Goal: Task Accomplishment & Management: Manage account settings

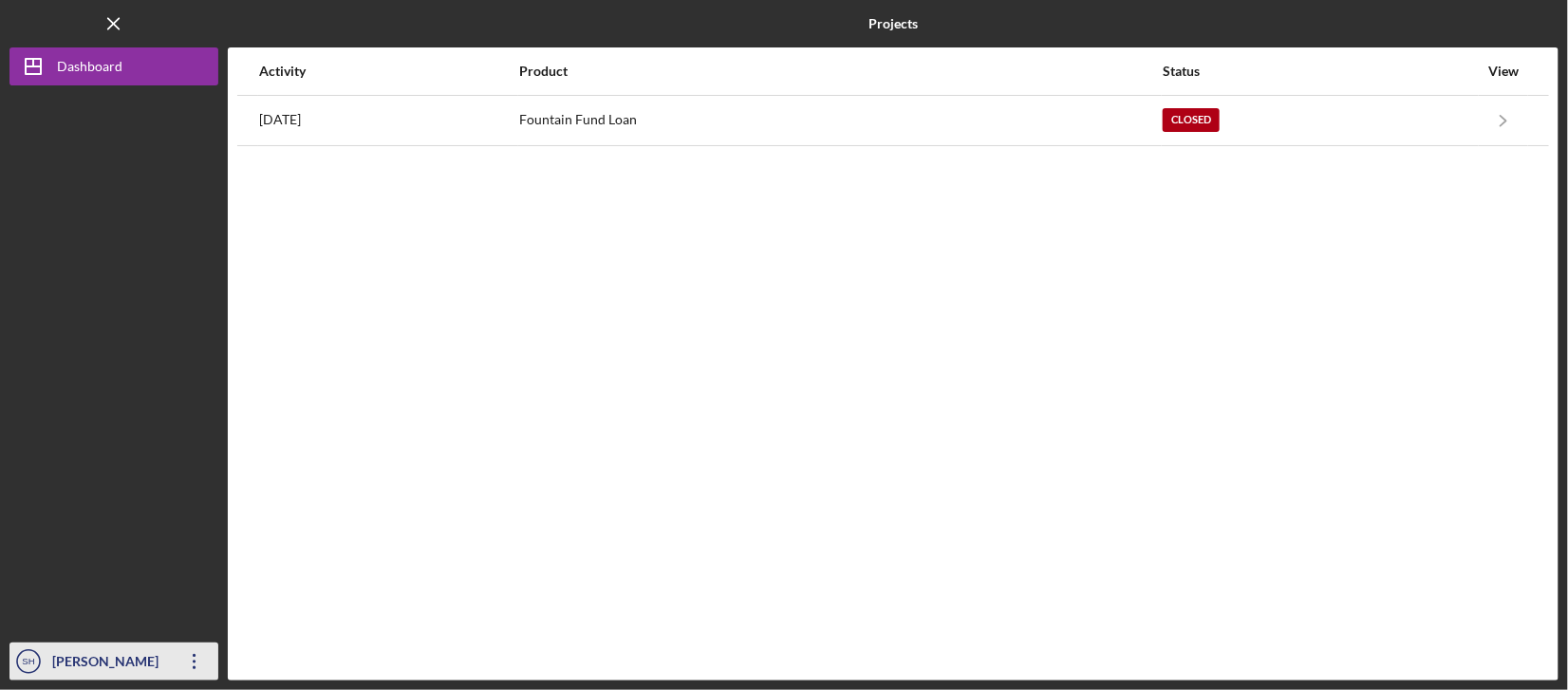
click at [201, 674] on icon "Icon/Overflow" at bounding box center [195, 662] width 48 height 48
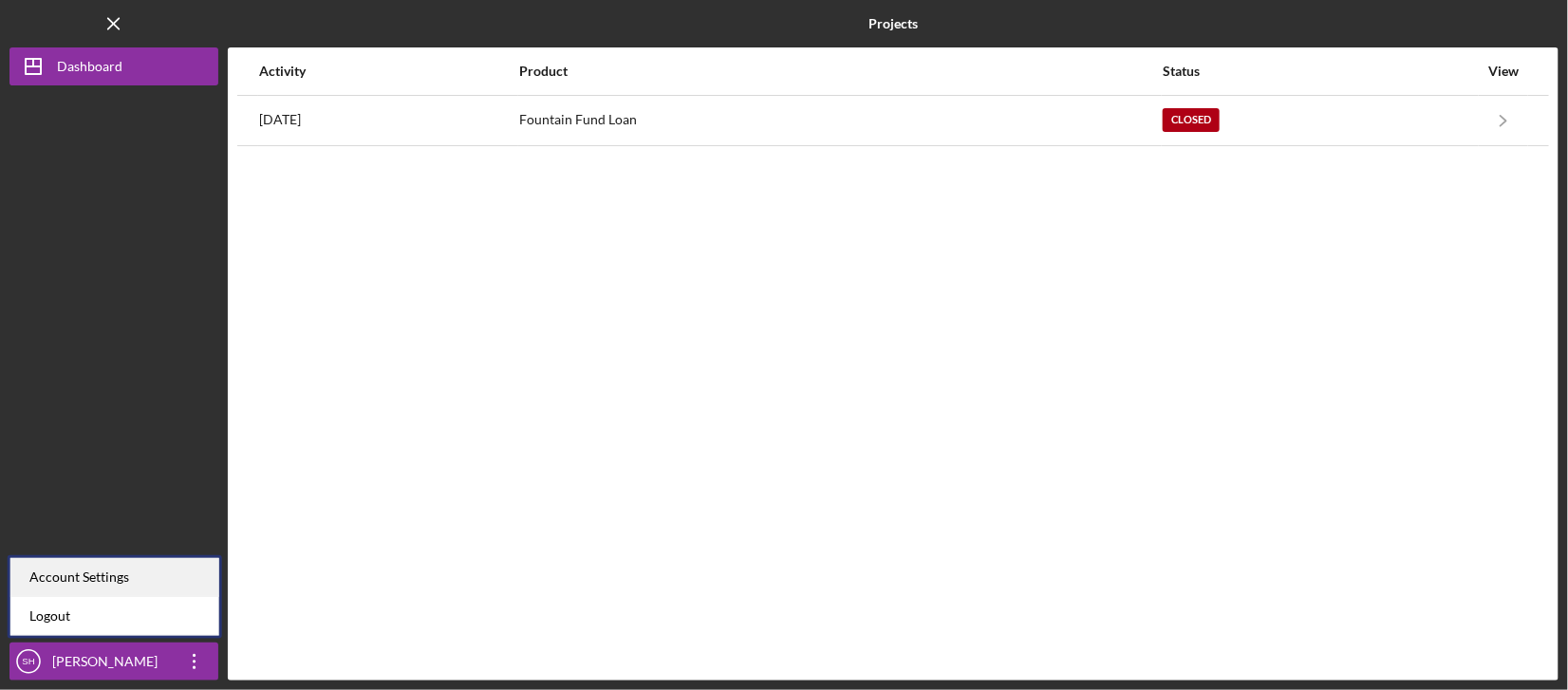
click at [115, 582] on div "Account Settings" at bounding box center [115, 577] width 208 height 39
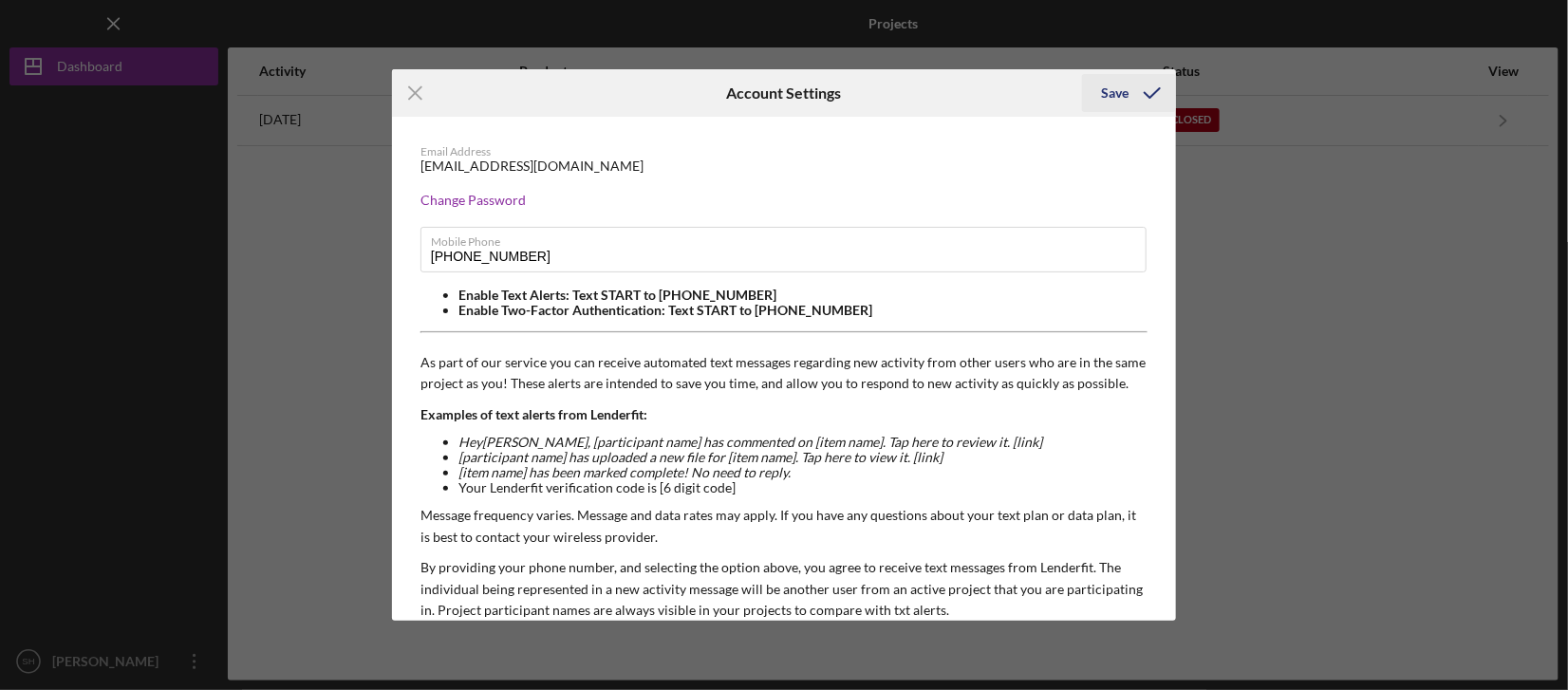
click at [1141, 103] on icon "submit" at bounding box center [1152, 93] width 48 height 48
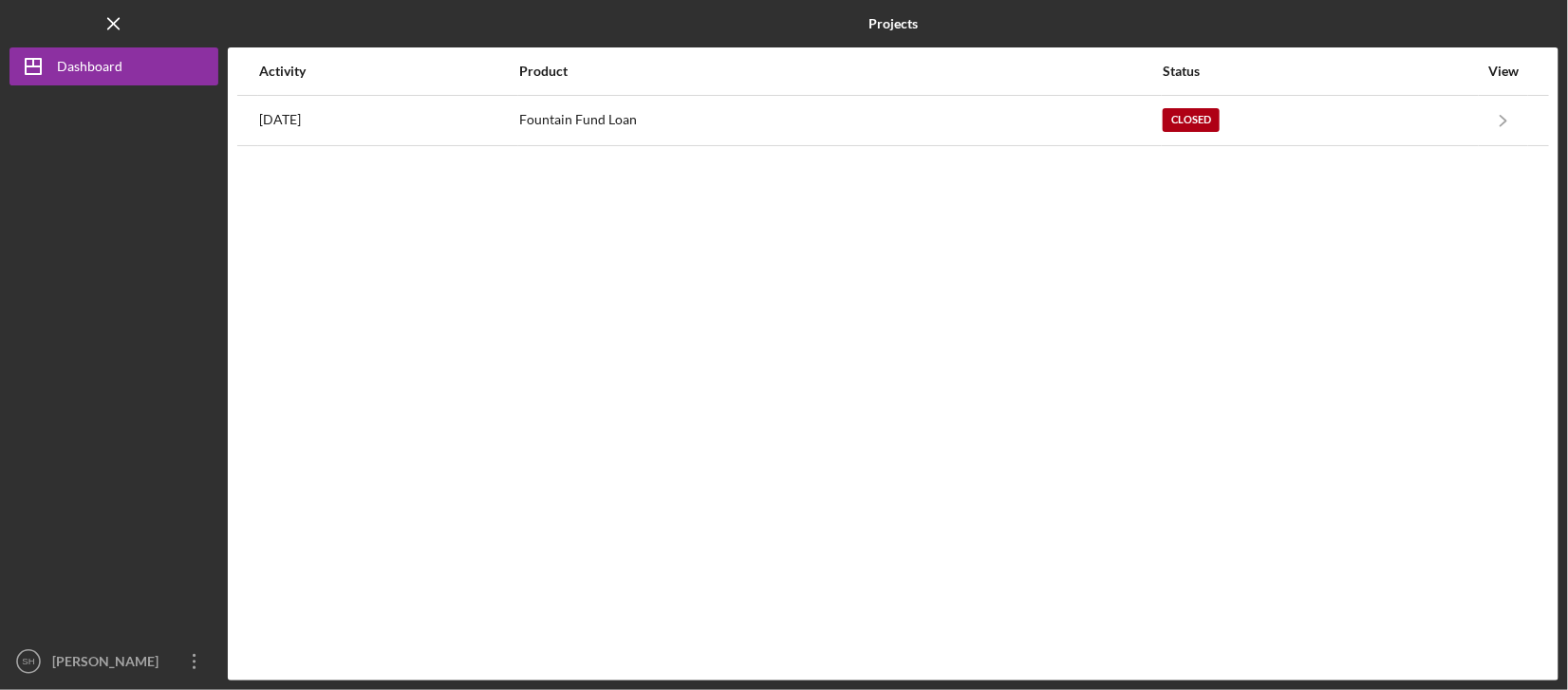
click at [573, 259] on div "Activity Product Status View [DATE] Fountain Fund Loan Closed Icon/Navigate Fou…" at bounding box center [892, 364] width 1331 height 633
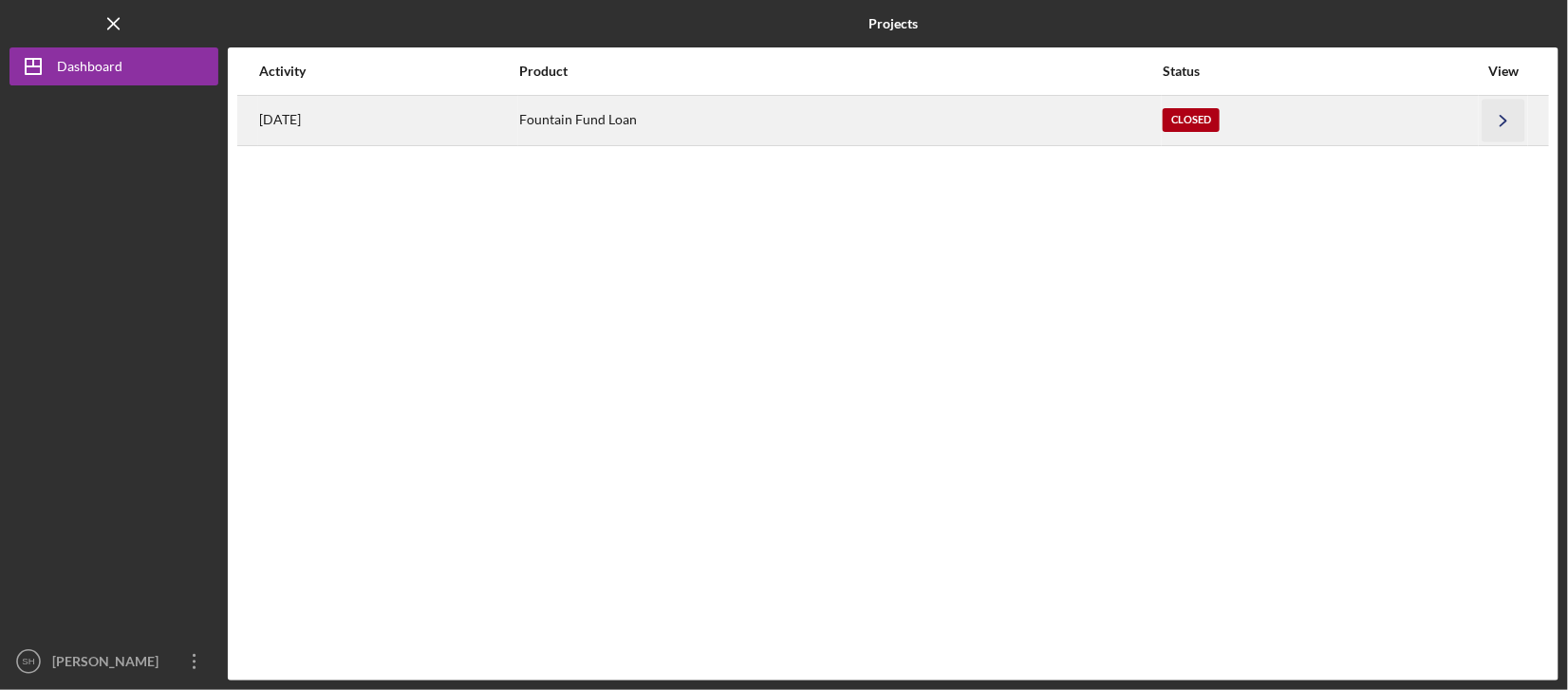
click at [1501, 113] on icon "Icon/Navigate" at bounding box center [1503, 119] width 43 height 43
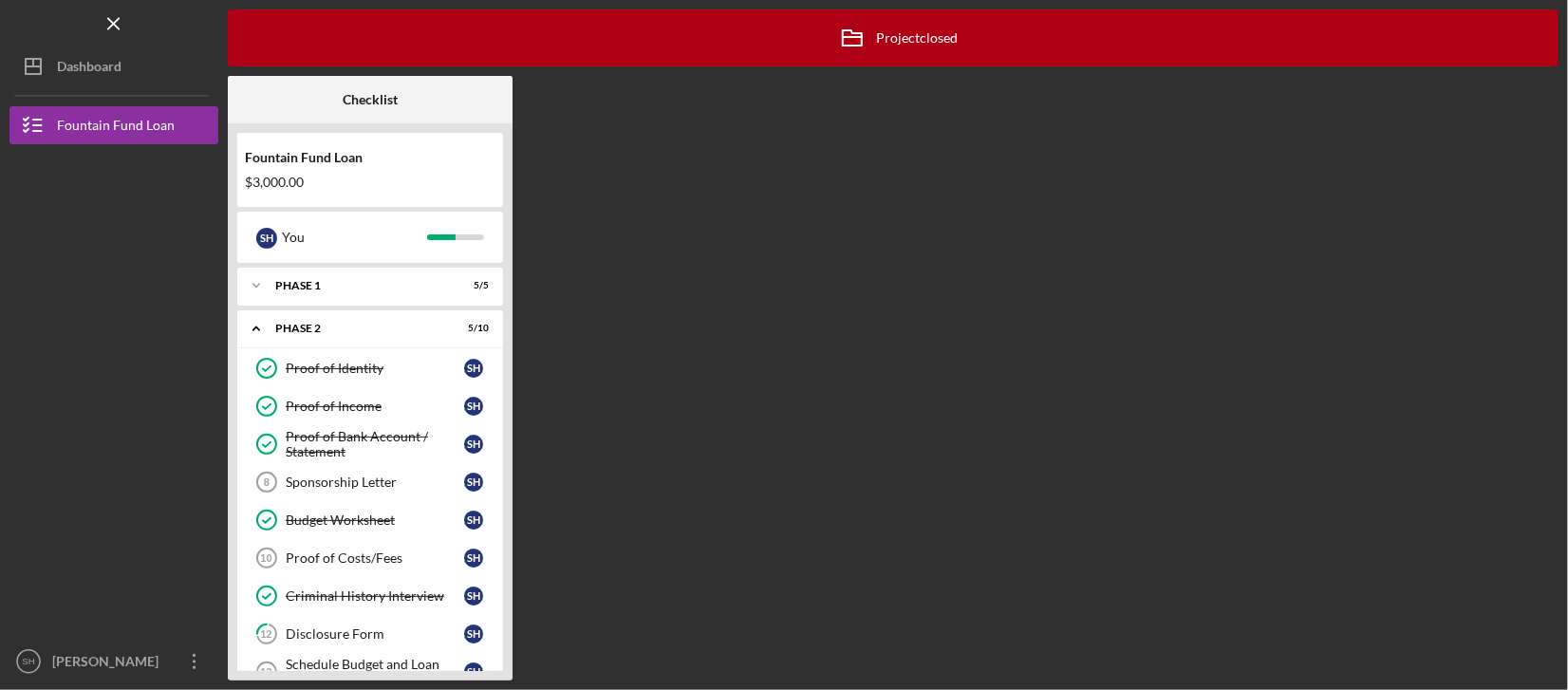
click at [65, 249] on div at bounding box center [114, 268] width 208 height 249
click at [198, 657] on icon "Icon/Overflow" at bounding box center [195, 662] width 48 height 48
click at [141, 490] on div at bounding box center [114, 518] width 208 height 249
click at [153, 497] on div at bounding box center [114, 518] width 208 height 249
click at [102, 26] on icon "Icon/Menu Close" at bounding box center [114, 24] width 43 height 43
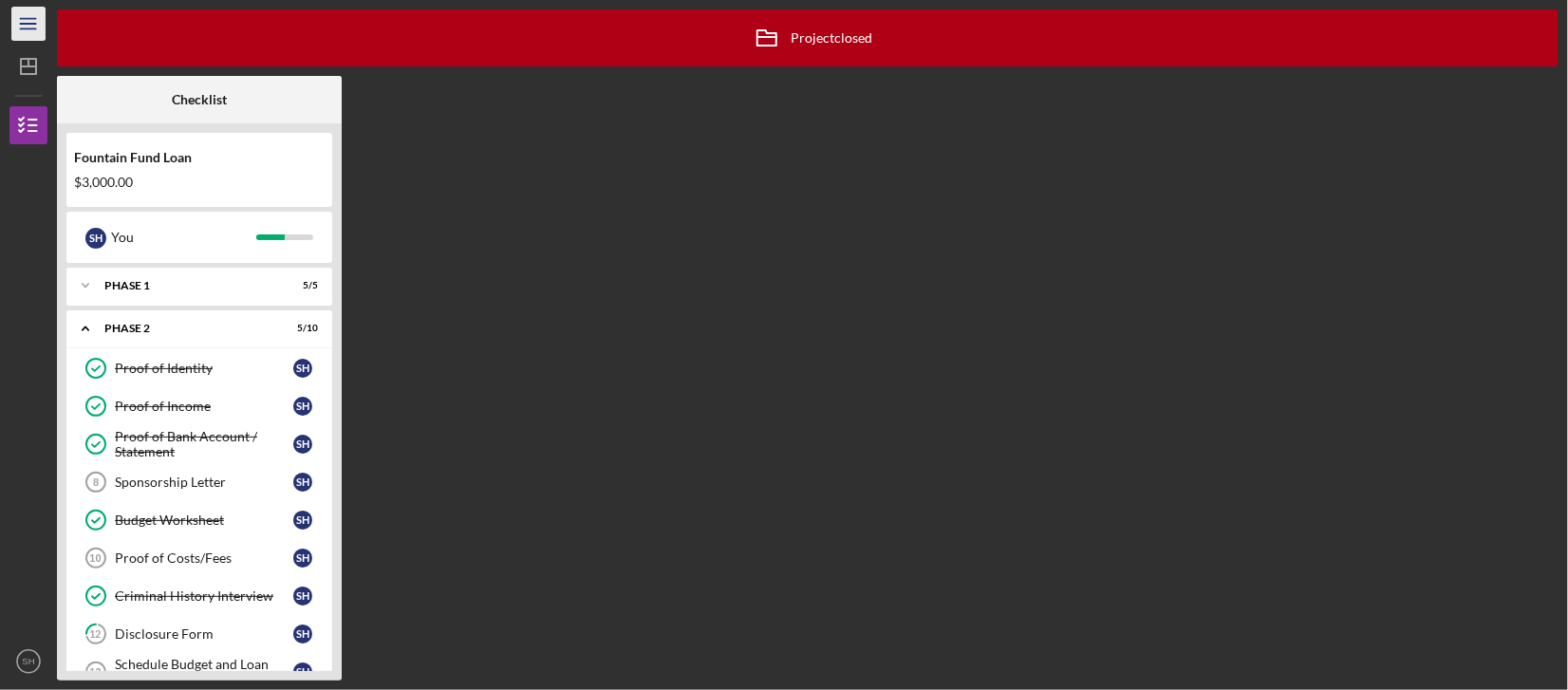
click at [30, 18] on icon "Icon/Menu" at bounding box center [29, 24] width 43 height 43
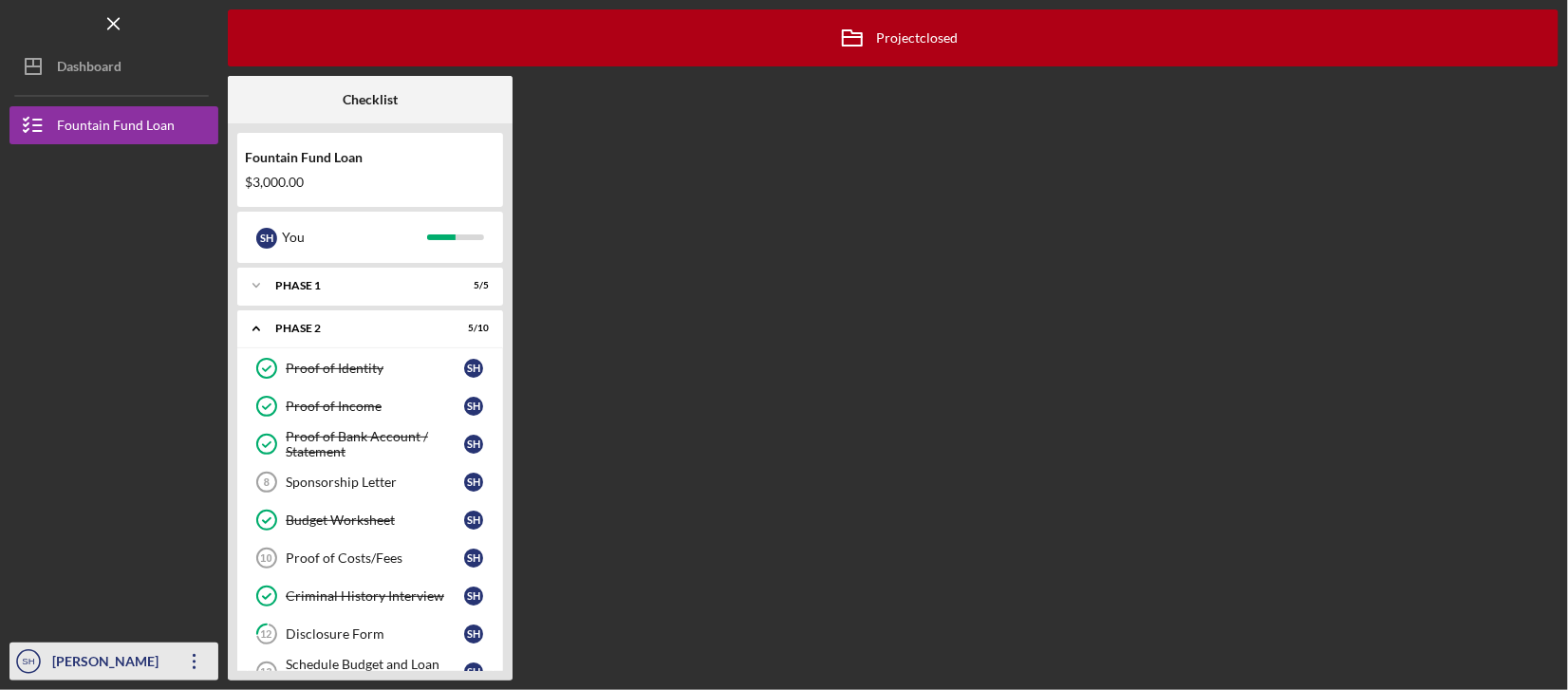
click at [87, 661] on div "[PERSON_NAME]" at bounding box center [109, 663] width 123 height 43
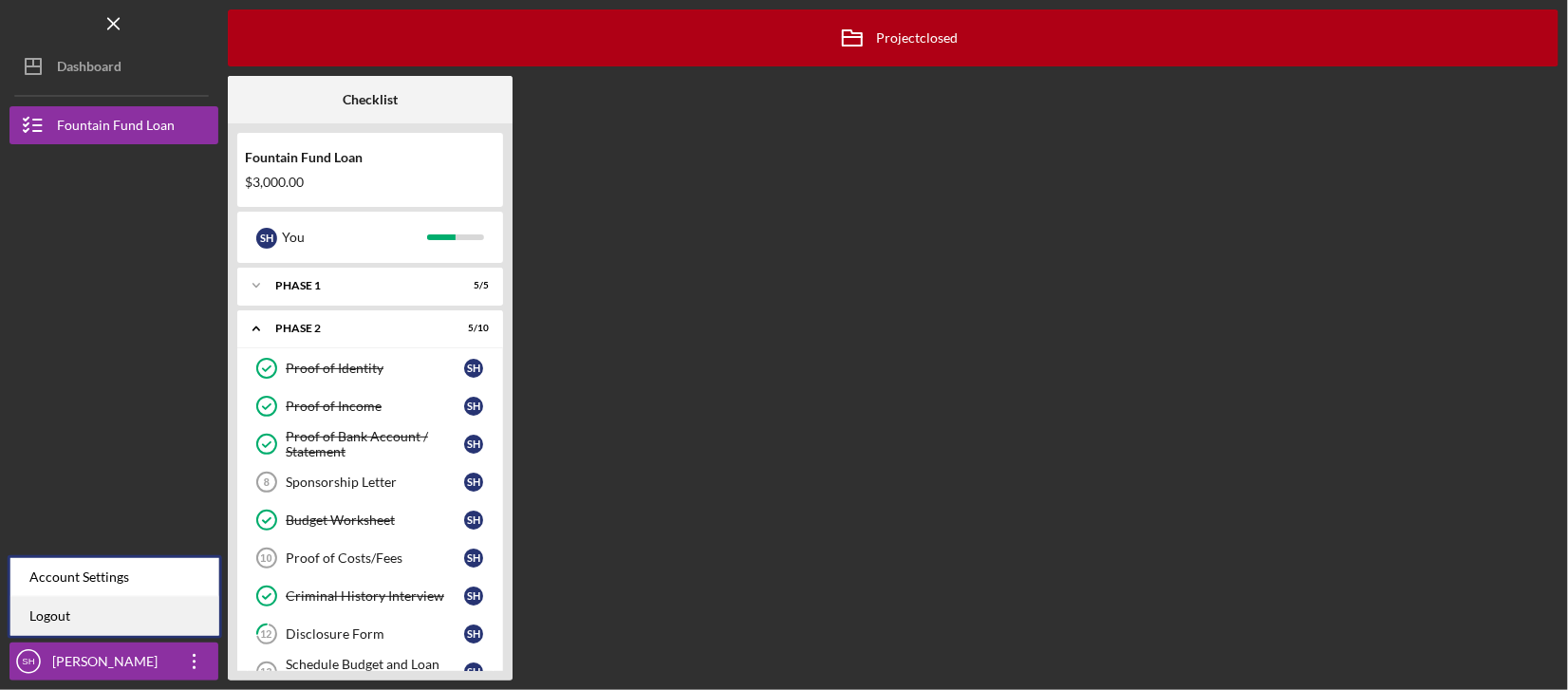
click at [51, 621] on link "Logout" at bounding box center [115, 616] width 208 height 39
